Goal: Task Accomplishment & Management: Complete application form

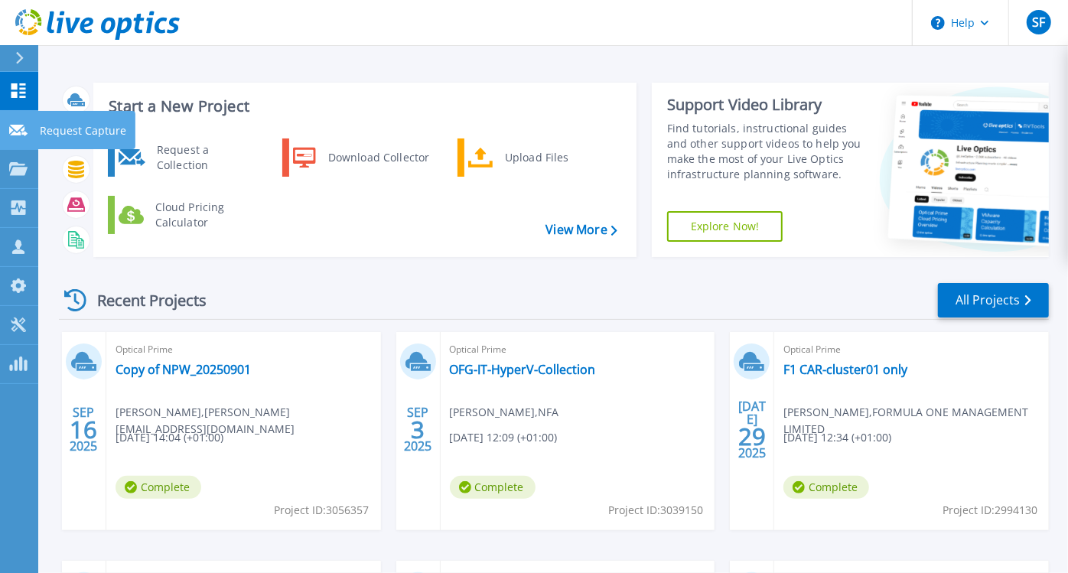
click at [83, 131] on p "Request Capture" at bounding box center [83, 131] width 86 height 40
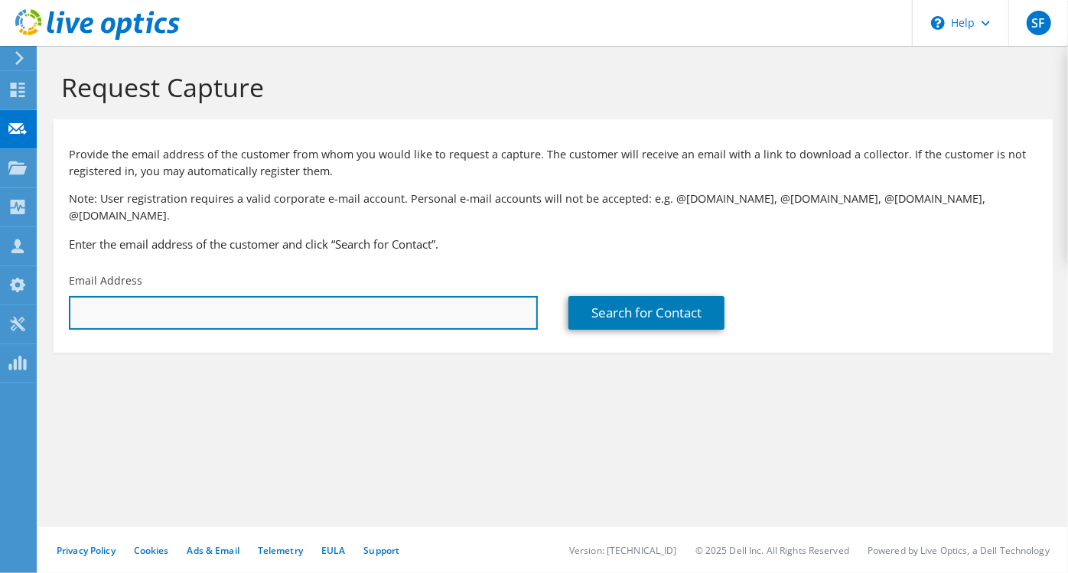
click at [197, 296] on input "text" at bounding box center [303, 313] width 469 height 34
paste input "Fred Deas;"
type input "Fred Deas;"
drag, startPoint x: 158, startPoint y: 296, endPoint x: -4, endPoint y: 285, distance: 161.7
click at [0, 285] on html "SF Partner Team Member Sun Fung SunFu@softcat.com softcat.com My Profile Log Ou…" at bounding box center [534, 286] width 1068 height 573
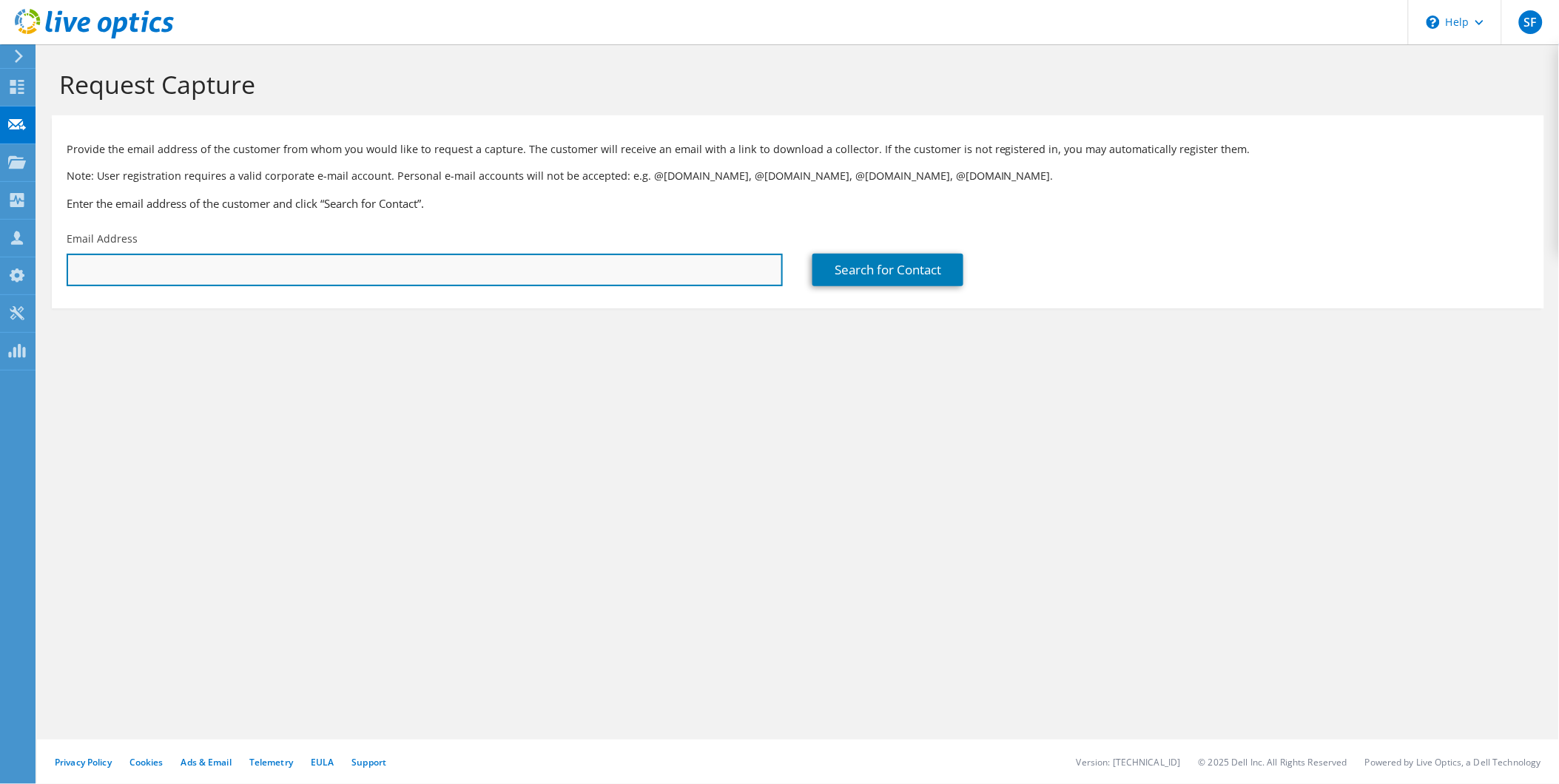
click at [434, 267] on input "text" at bounding box center [425, 270] width 716 height 33
paste input "fdeas@chester-races.com"
type input "fdeas@chester-races.com"
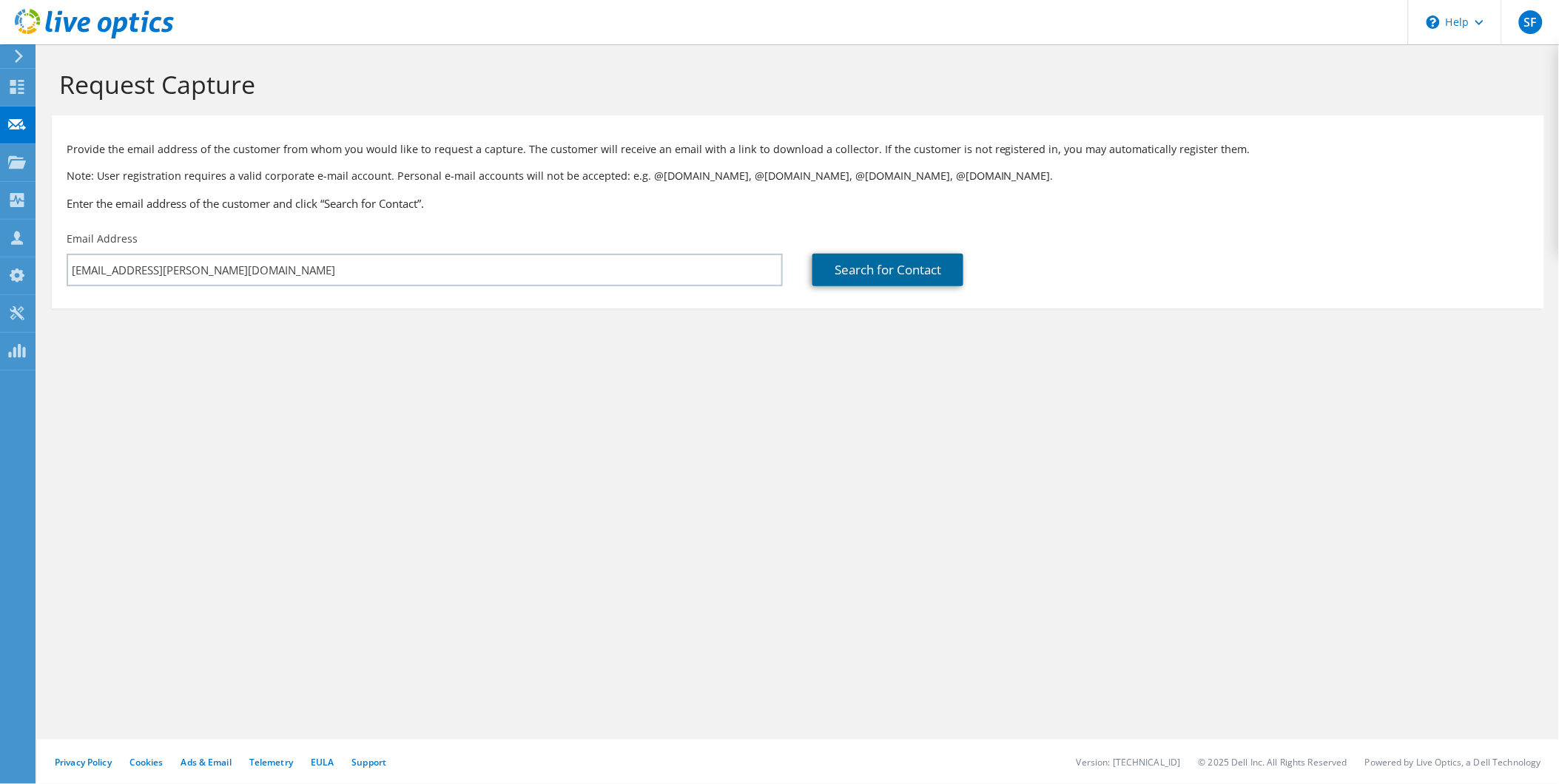
click at [907, 275] on link "Search for Contact" at bounding box center [888, 270] width 151 height 33
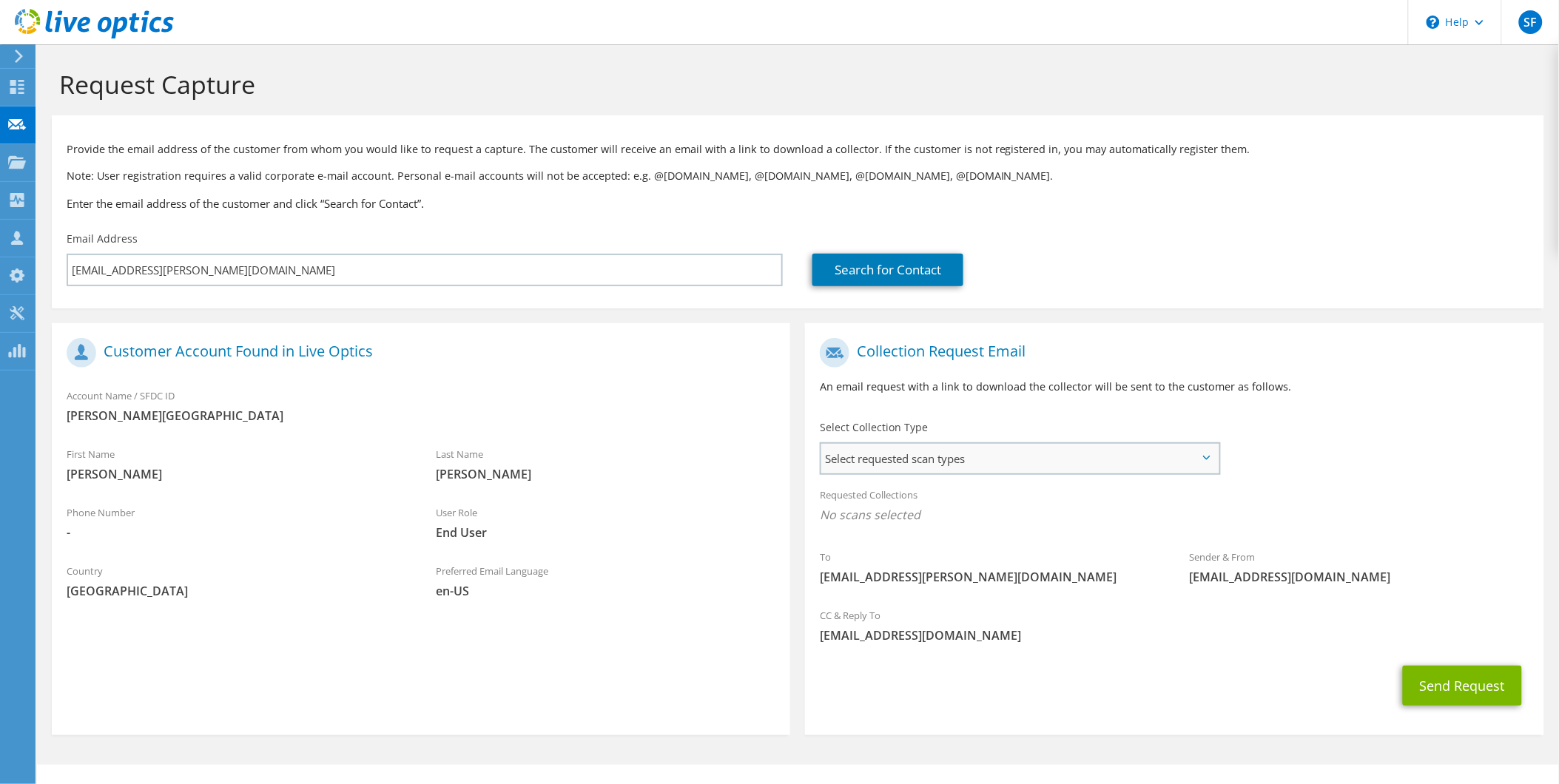
click at [986, 457] on span "Select requested scan types" at bounding box center [1019, 458] width 397 height 30
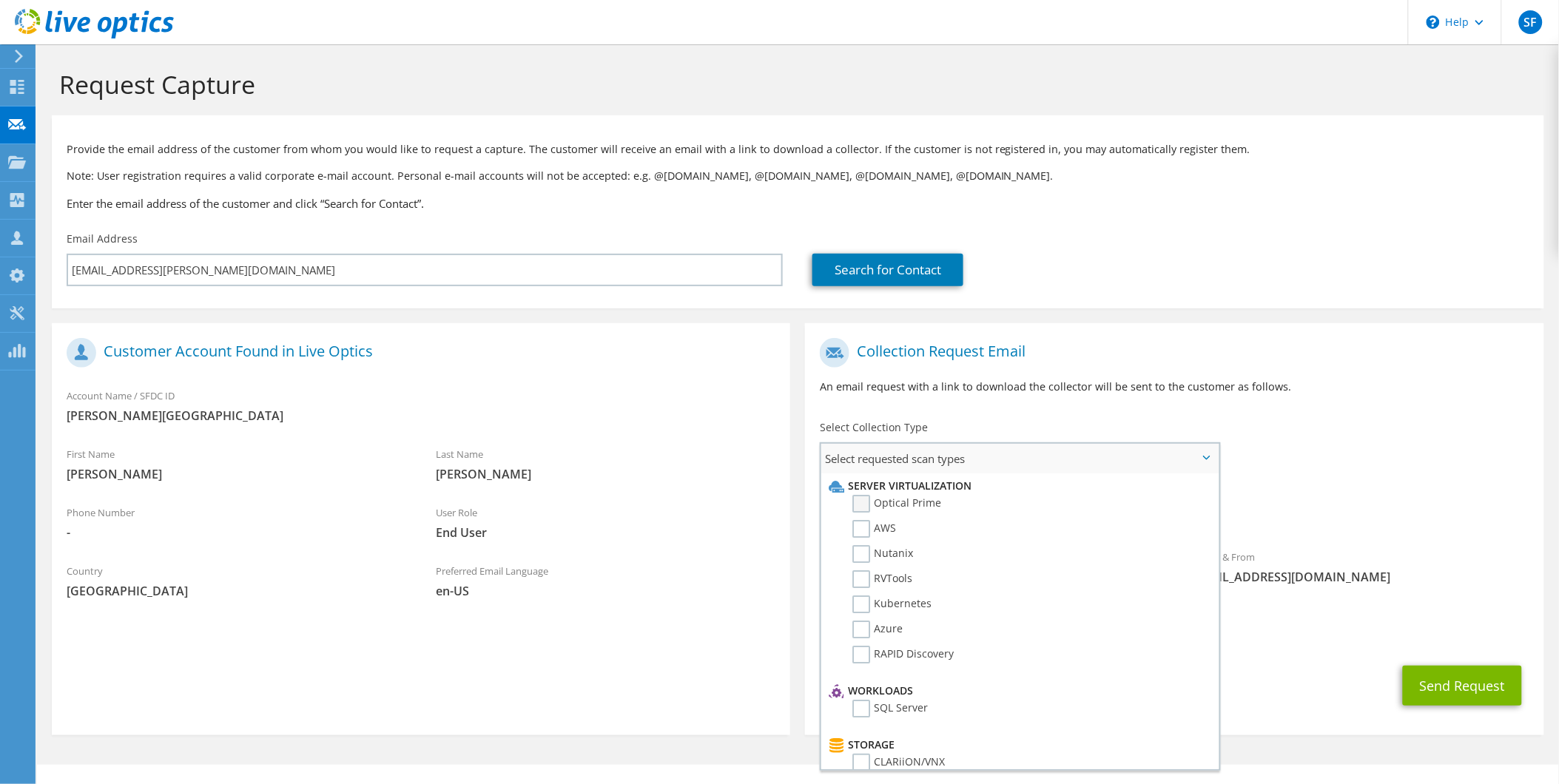
click at [863, 497] on label "Optical Prime" at bounding box center [897, 504] width 89 height 17
click at [0, 0] on input "Optical Prime" at bounding box center [0, 0] width 0 height 0
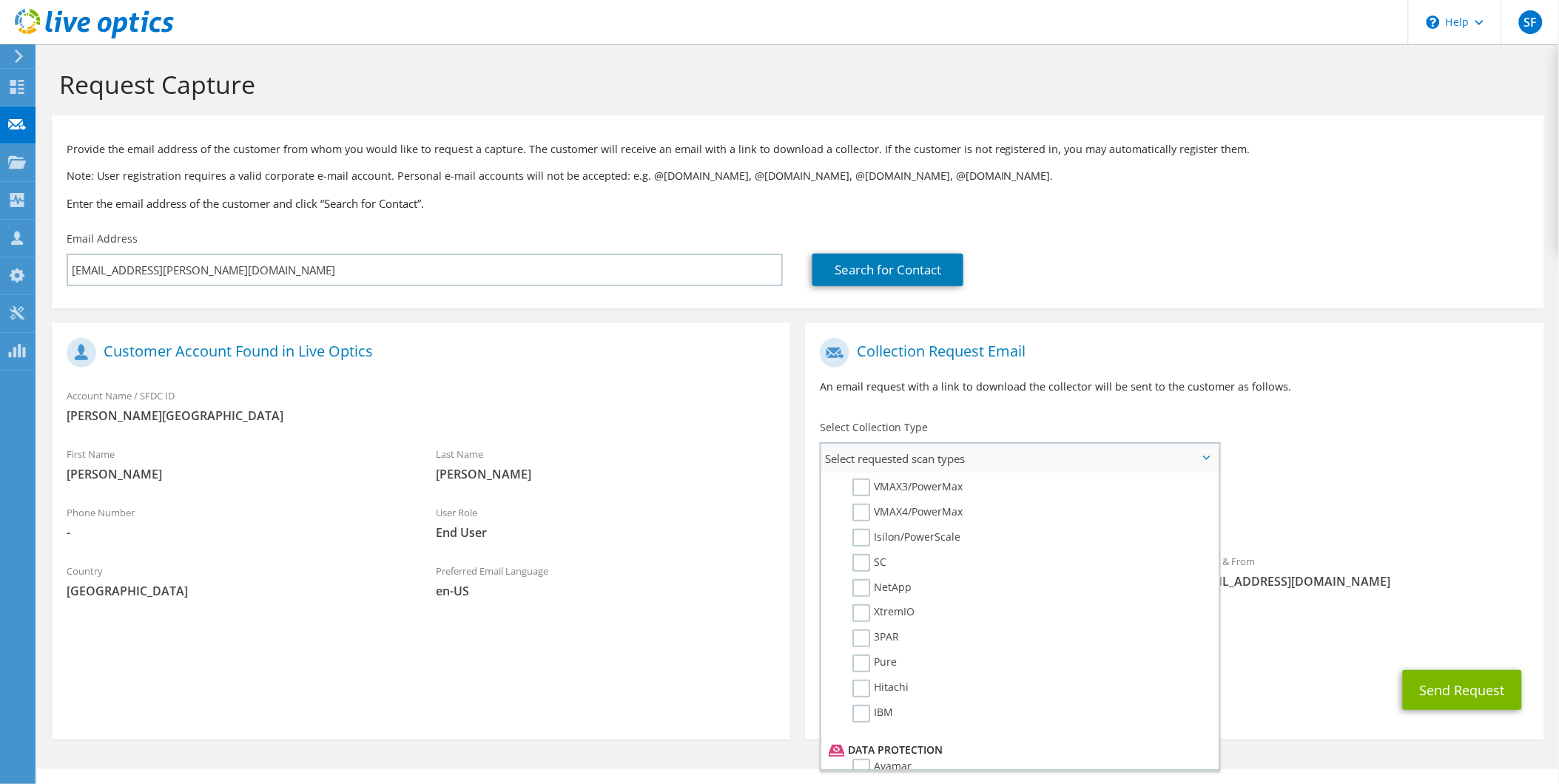
scroll to position [336, 0]
click at [860, 553] on label "NetApp" at bounding box center [881, 626] width 59 height 17
click at [0, 0] on input "NetApp" at bounding box center [0, 0] width 0 height 0
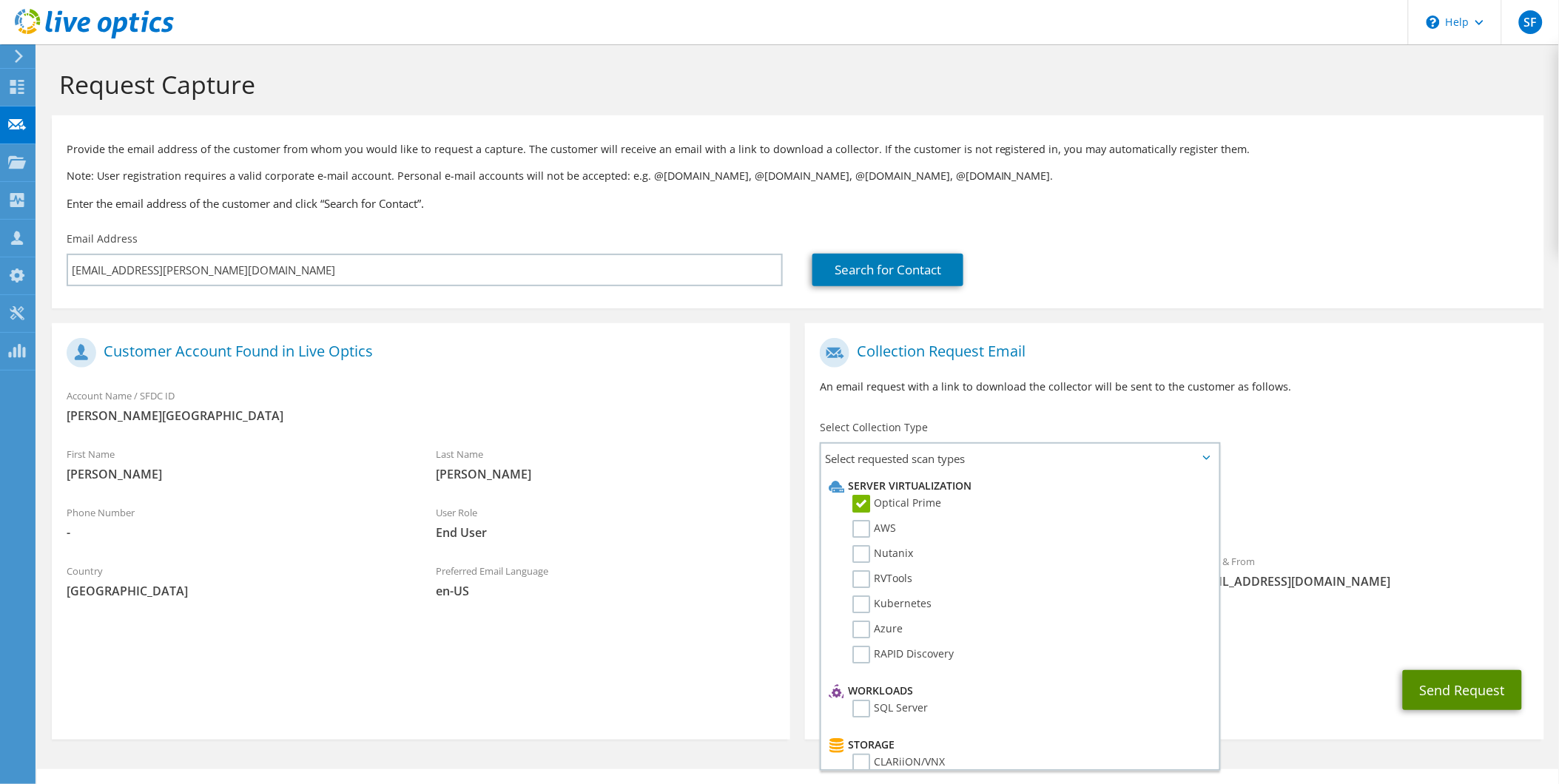
click at [1032, 553] on button "Send Request" at bounding box center [1461, 689] width 119 height 40
